Goal: Task Accomplishment & Management: Manage account settings

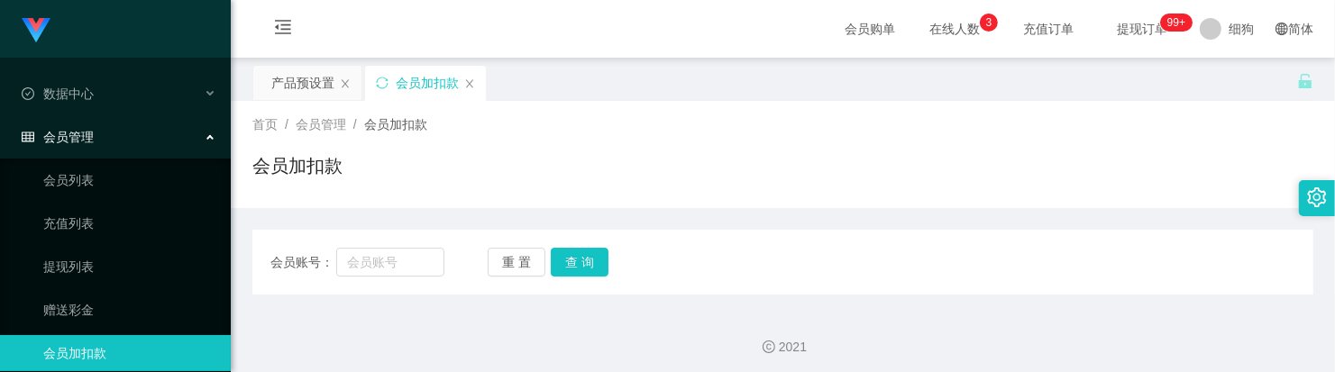
type input "📊 未结算累计薪资：SGD 5 × 5"
click at [412, 260] on input "text" at bounding box center [389, 262] width 107 height 29
paste input "Iamfoxy"
type input "Iamfoxy"
click at [588, 260] on button "查 询" at bounding box center [580, 262] width 58 height 29
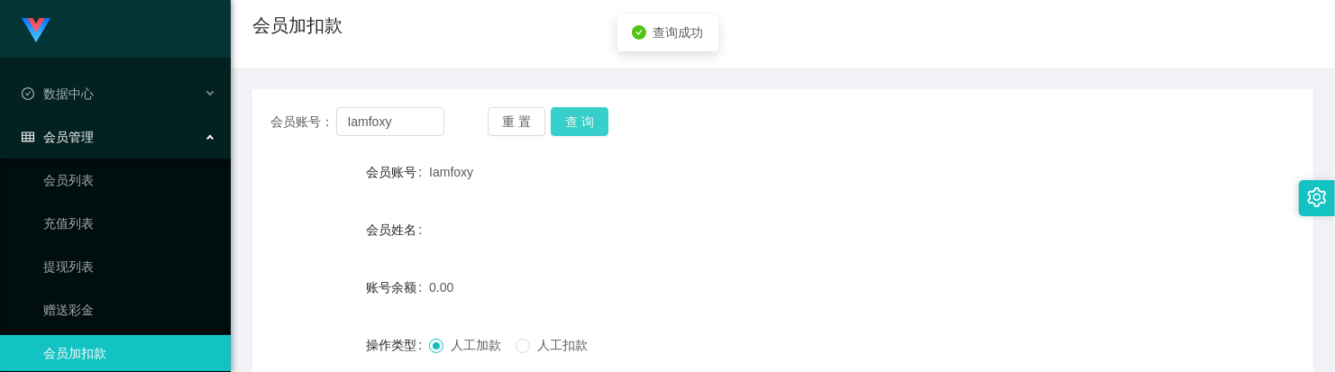
scroll to position [225, 0]
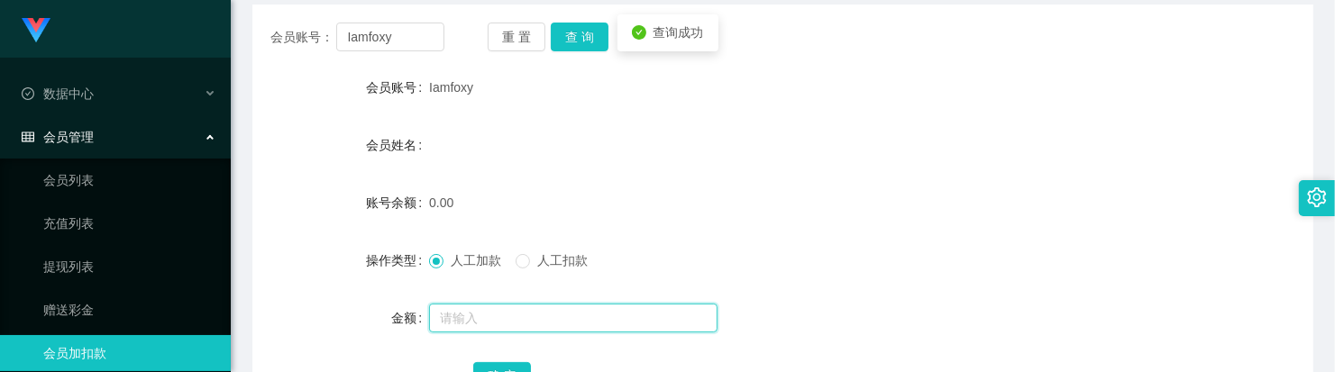
click at [482, 308] on input "text" at bounding box center [573, 318] width 288 height 29
type input "100"
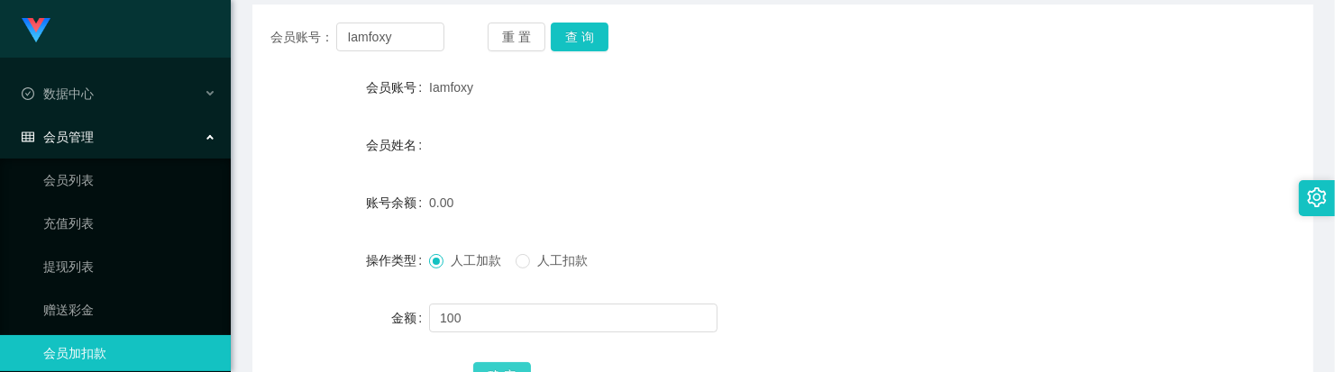
click at [497, 365] on button "确 定" at bounding box center [502, 376] width 58 height 29
drag, startPoint x: 433, startPoint y: 47, endPoint x: 329, endPoint y: 42, distance: 104.6
click at [329, 42] on div "会员账号： [PERSON_NAME]" at bounding box center [357, 37] width 174 height 29
paste input "83657423"
type input "83657423"
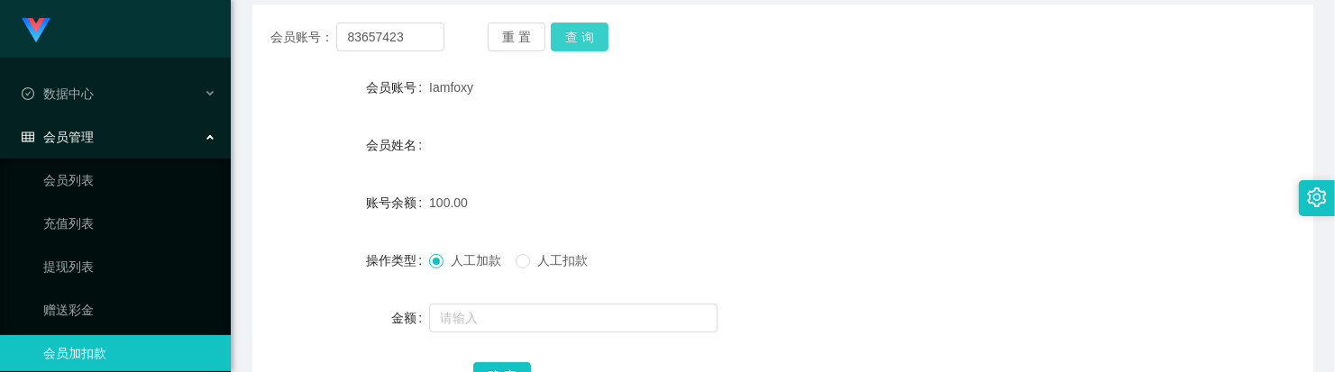
click at [600, 38] on button "查 询" at bounding box center [580, 37] width 58 height 29
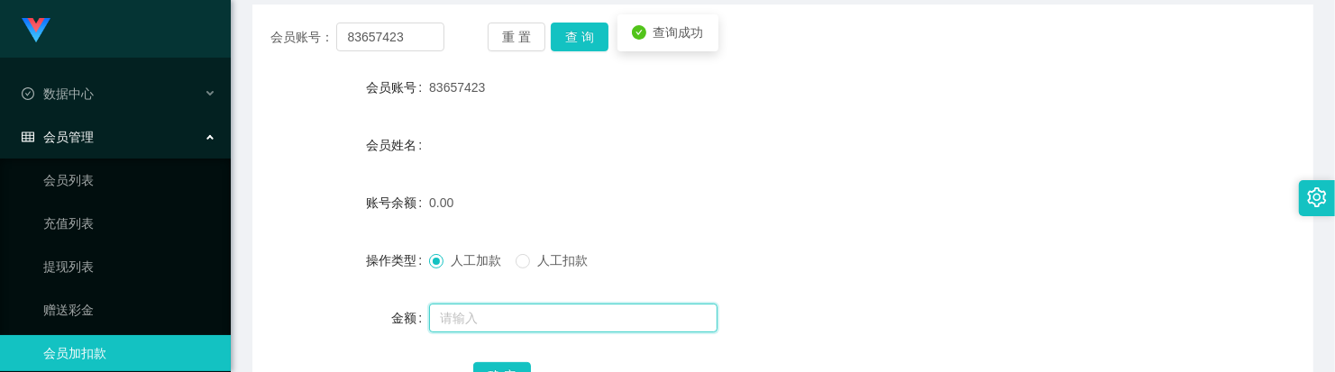
click at [475, 305] on input "text" at bounding box center [573, 318] width 288 height 29
type input "100"
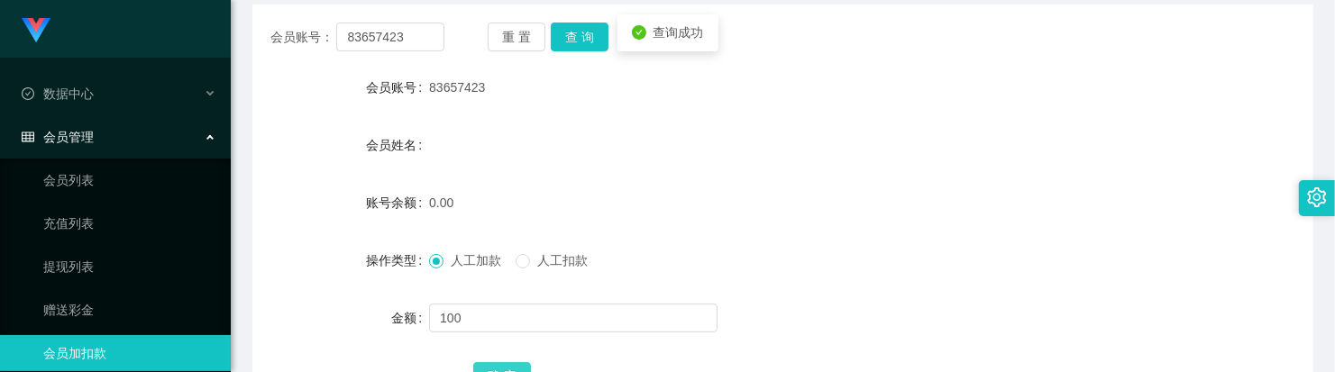
click at [507, 365] on button "确 定" at bounding box center [502, 376] width 58 height 29
drag, startPoint x: 757, startPoint y: 286, endPoint x: 616, endPoint y: 214, distance: 158.4
click at [757, 286] on form "会员账号 83657423 会员姓名 账号余额 100.00 操作类型 人工加款 人工扣款 金额 确 定" at bounding box center [782, 231] width 1061 height 324
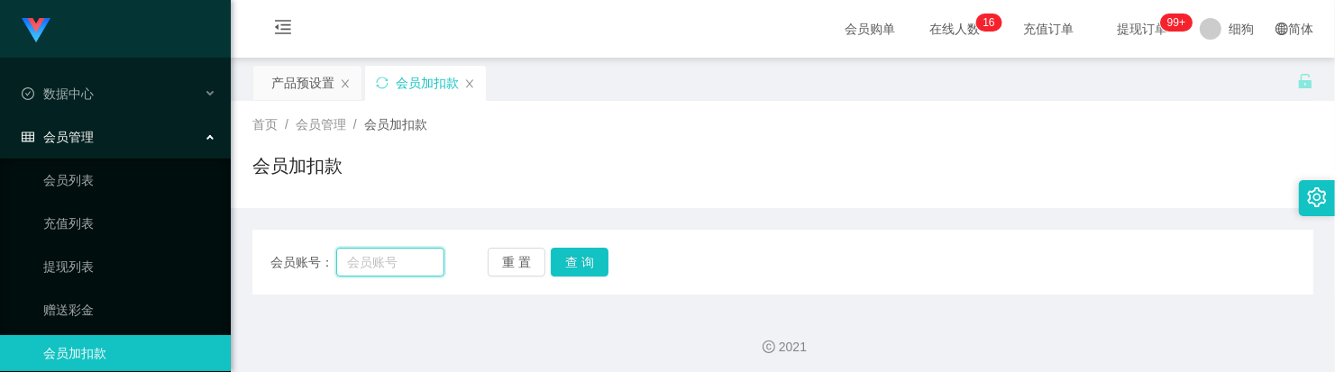
click at [407, 250] on input "text" at bounding box center [389, 262] width 107 height 29
